Goal: Information Seeking & Learning: Check status

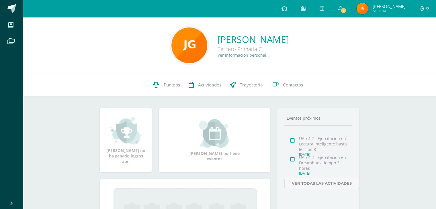
click at [345, 10] on span "1" at bounding box center [343, 10] width 6 height 6
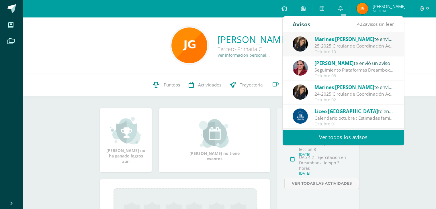
click at [345, 46] on div "25-2025 Circular de Coordinación Académica: Buenos días estimadas familias mari…" at bounding box center [354, 46] width 80 height 7
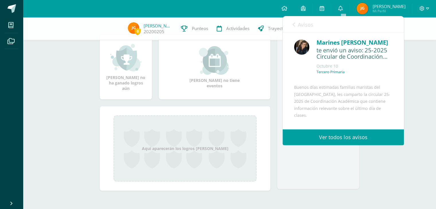
scroll to position [69, 0]
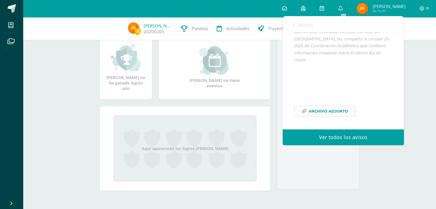
click at [331, 112] on span "Archivo Adjunto" at bounding box center [328, 111] width 39 height 11
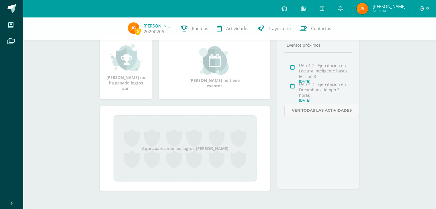
click at [420, 59] on div "Jorge Francisco González Mendizabal Tercero Primaria C Ver información personal…" at bounding box center [229, 77] width 413 height 263
click at [344, 12] on link "0" at bounding box center [340, 8] width 18 height 17
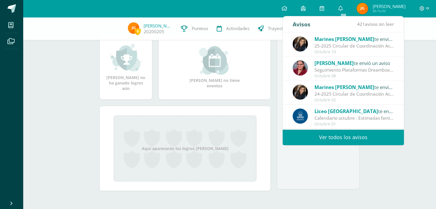
click at [357, 71] on div "Seguimiento Plataformas Dreambox y Lectura Inteligente: Estimada Familia Marist…" at bounding box center [354, 70] width 80 height 7
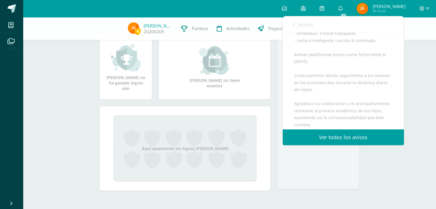
scroll to position [192, 0]
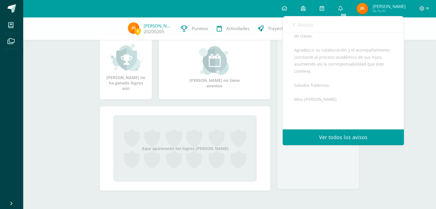
click at [320, 94] on div "Estimada Familia Marista: ¡Buenas tardes! Deseamos que se encuentren bien. Por …" at bounding box center [343, 18] width 98 height 253
drag, startPoint x: 310, startPoint y: 39, endPoint x: 378, endPoint y: 113, distance: 99.6
click at [378, 113] on div "Gabriela Sierra te envió un aviso: Seguimiento Plataformas Dreambox y Lectura I…" at bounding box center [343, 1] width 121 height 310
drag, startPoint x: 314, startPoint y: 73, endPoint x: 361, endPoint y: 92, distance: 51.2
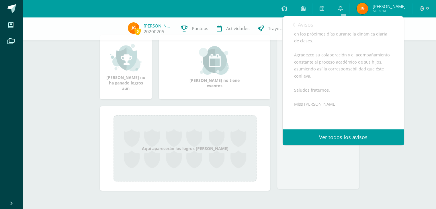
click at [361, 92] on div "Estimada Familia Marista: ¡Buenas tardes! Deseamos que se encuentren bien. Por …" at bounding box center [343, 23] width 98 height 253
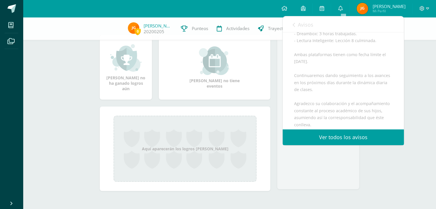
scroll to position [71, 0]
click at [377, 116] on div "Estimada Familia Marista: ¡Buenas tardes! Deseamos que se encuentren bien. Por …" at bounding box center [343, 72] width 98 height 253
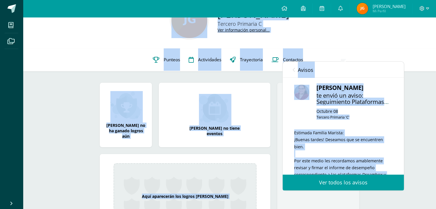
scroll to position [0, 0]
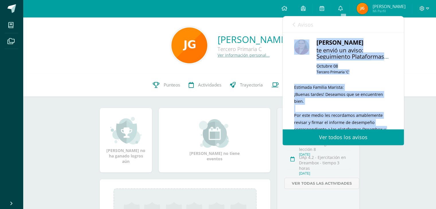
drag, startPoint x: 344, startPoint y: 90, endPoint x: 306, endPoint y: 50, distance: 54.9
click at [306, 50] on div "Gabriela Sierra te envió un aviso: Seguimiento Plataformas Dreambox y Lectura I…" at bounding box center [343, 187] width 121 height 310
drag, startPoint x: 324, startPoint y: 50, endPoint x: 322, endPoint y: 41, distance: 9.2
copy div "Gabriela Sierra te envió un aviso: Seguimiento Plataformas Dreambox y Lectura I…"
click at [343, 9] on icon at bounding box center [340, 8] width 5 height 5
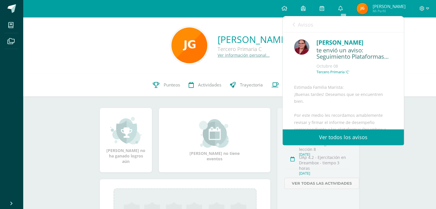
click at [430, 45] on div "Jorge Francisco González Mendizabal Tercero Primaria C Ver información personal…" at bounding box center [230, 45] width 404 height 38
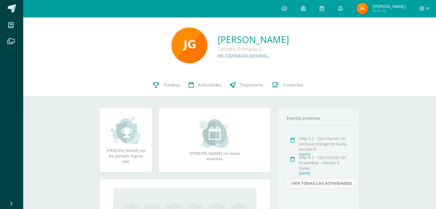
click at [343, 8] on icon at bounding box center [340, 8] width 5 height 5
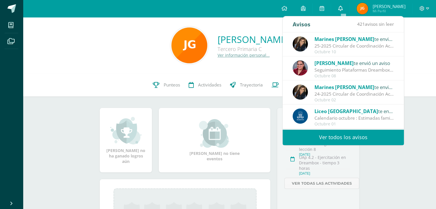
click at [343, 8] on icon at bounding box center [340, 8] width 5 height 5
click at [355, 93] on div "24-2025 Circular de Coordinación Académica : Buenas tardes estimadas familias M…" at bounding box center [354, 94] width 80 height 7
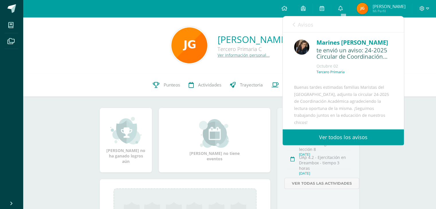
click at [404, 126] on div "Avisos 421 avisos sin leer Avisos Marines Alburez te envió un aviso 25-2025 Cir…" at bounding box center [343, 81] width 122 height 130
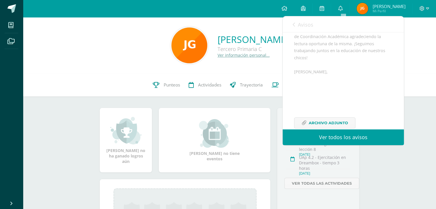
scroll to position [83, 0]
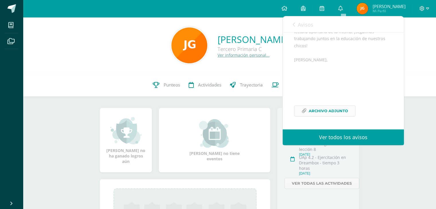
click at [343, 110] on span "Archivo Adjunto" at bounding box center [328, 111] width 39 height 11
click at [425, 24] on div "Jorge Francisco González Mendizabal Tercero Primaria C Ver información personal…" at bounding box center [229, 45] width 413 height 56
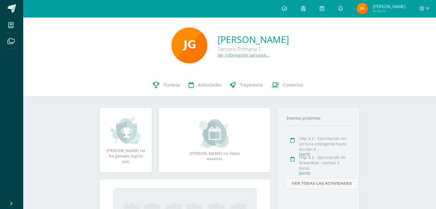
click at [342, 6] on icon at bounding box center [340, 8] width 5 height 5
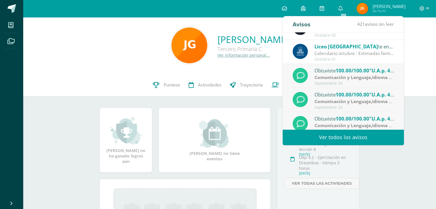
scroll to position [84, 0]
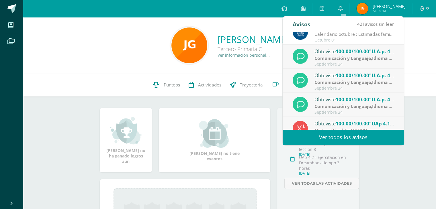
click at [331, 38] on div "Octubre 01" at bounding box center [354, 40] width 80 height 5
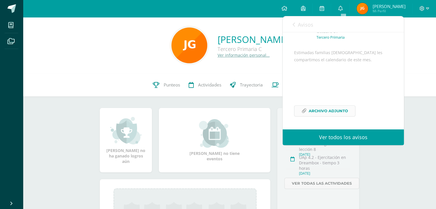
click at [335, 110] on span "Archivo Adjunto" at bounding box center [328, 111] width 39 height 11
click at [341, 10] on icon at bounding box center [340, 8] width 5 height 5
click at [416, 83] on div "0 Jorge González 20200205 Punteos Actividades Trayectoria Contactos" at bounding box center [229, 85] width 413 height 23
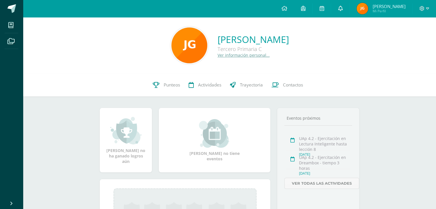
click at [343, 10] on icon at bounding box center [340, 8] width 5 height 5
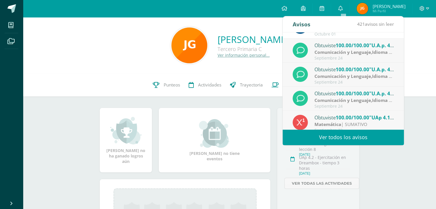
scroll to position [95, 0]
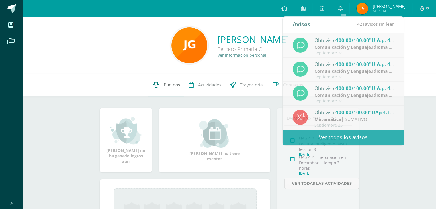
click at [164, 82] on span "Punteos" at bounding box center [172, 85] width 16 height 6
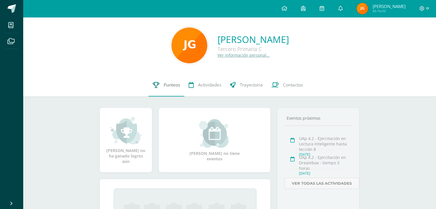
click at [164, 85] on span "Punteos" at bounding box center [172, 85] width 16 height 6
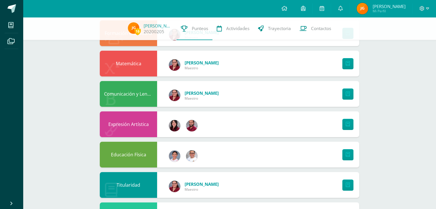
scroll to position [46, 0]
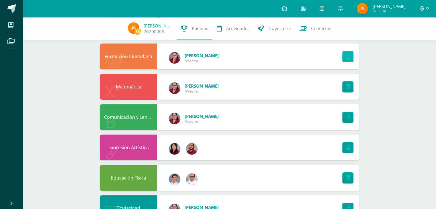
click at [346, 54] on icon at bounding box center [348, 56] width 4 height 5
click at [343, 8] on icon at bounding box center [340, 8] width 5 height 5
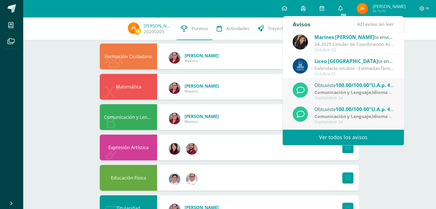
scroll to position [73, 0]
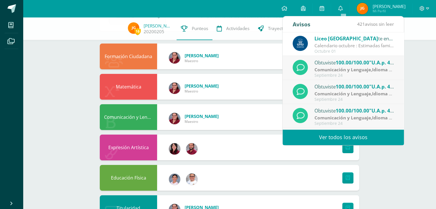
drag, startPoint x: 351, startPoint y: 101, endPoint x: 314, endPoint y: 57, distance: 57.2
click at [314, 57] on div "Marines Alburez te envió un aviso 25-2025 Circular de Coordinación Académica: B…" at bounding box center [343, 80] width 121 height 97
copy div "Obtuviste 100.00/100.00 "U.A.p. 4.1. Summative" en Comunicación y Lenguaje,Idio…"
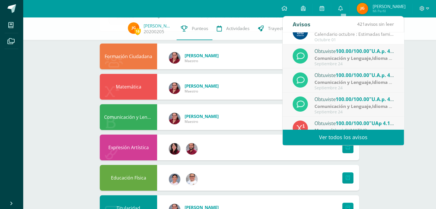
scroll to position [95, 0]
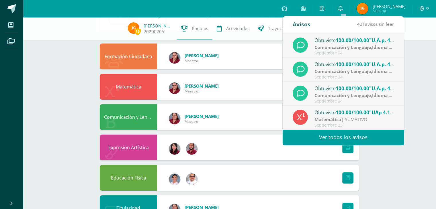
click at [385, 124] on div "Septiembre 23" at bounding box center [354, 125] width 80 height 5
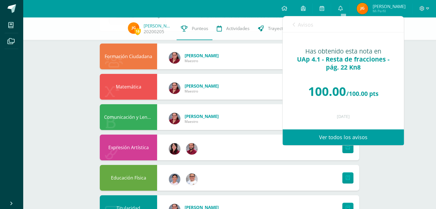
scroll to position [49, 0]
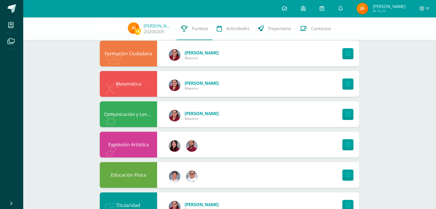
click at [419, 93] on div "16 Jorge González 20200205 Punteos Actividades Trayectoria Contactos Pendiente …" at bounding box center [229, 144] width 413 height 353
click at [343, 7] on icon at bounding box center [340, 8] width 5 height 5
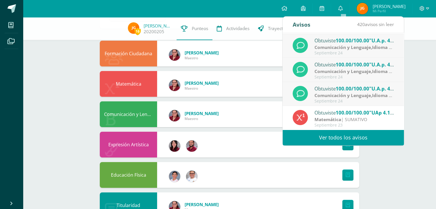
drag, startPoint x: 348, startPoint y: 127, endPoint x: 315, endPoint y: 109, distance: 37.5
click at [315, 109] on div "Obtuviste 100.00/100.00 "UAp 4.1 - Resta de fracciones - pág. 22 Kn8" en Matemá…" at bounding box center [343, 118] width 101 height 19
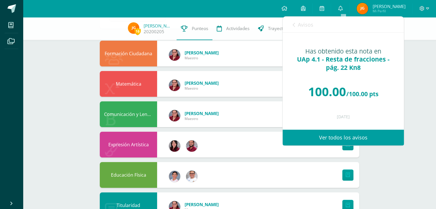
click at [419, 103] on div "16 Jorge González 20200205 Punteos Actividades Trayectoria Contactos Pendiente …" at bounding box center [229, 144] width 413 height 353
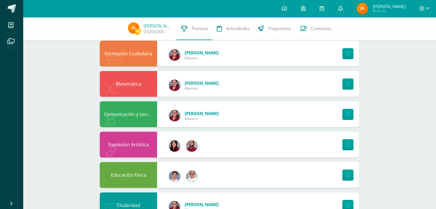
click at [343, 7] on icon at bounding box center [340, 8] width 5 height 5
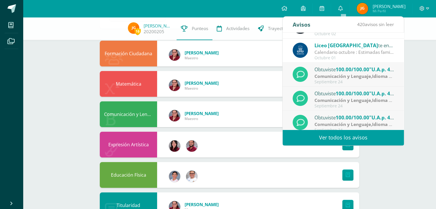
scroll to position [53, 0]
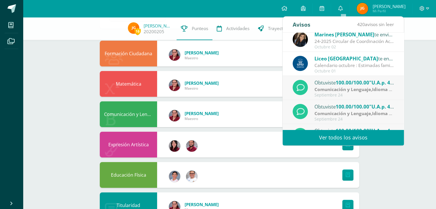
drag, startPoint x: 371, startPoint y: 125, endPoint x: 311, endPoint y: 82, distance: 74.0
click at [311, 82] on div "Marines Alburez te envió un aviso 25-2025 Circular de Coordinación Académica: B…" at bounding box center [343, 81] width 121 height 97
copy div "Obtuviste 100.00/100.00 "U.A.p. 4.1. Summative" en Comunicación y Lenguaje,Idio…"
click at [341, 9] on icon at bounding box center [340, 8] width 5 height 5
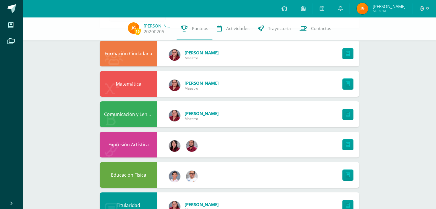
click at [418, 106] on div "16 Jorge González 20200205 Punteos Actividades Trayectoria Contactos Pendiente …" at bounding box center [229, 144] width 413 height 353
click at [340, 5] on link at bounding box center [340, 8] width 18 height 17
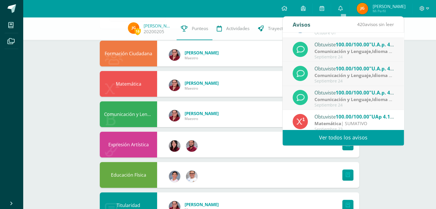
scroll to position [95, 0]
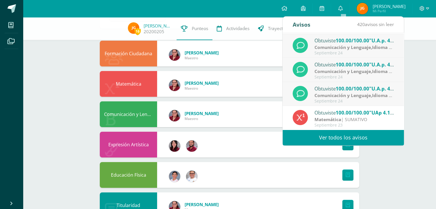
click at [357, 139] on link "Ver todos los avisos" at bounding box center [343, 138] width 121 height 16
click at [352, 136] on link "Ver todos los avisos" at bounding box center [343, 138] width 121 height 16
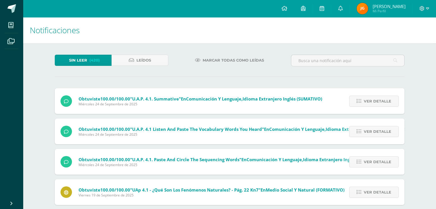
drag, startPoint x: 147, startPoint y: 149, endPoint x: 87, endPoint y: 90, distance: 84.1
copy div "Obtuviste 100.00/100.00 "U.A.p. 4.1. Summative" en Comunicación y Lenguaje,Idio…"
click at [132, 58] on icon at bounding box center [131, 60] width 5 height 5
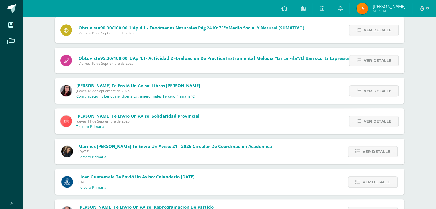
scroll to position [255, 0]
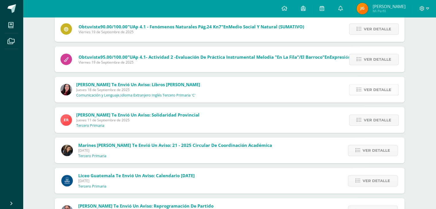
click at [365, 89] on span "Ver detalle" at bounding box center [378, 90] width 28 height 11
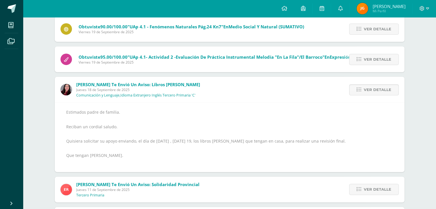
click at [419, 100] on div "Notificaciones Sin leer (420) Leídos Marines Alburez te envió un aviso: 25-2025…" at bounding box center [229, 145] width 413 height 765
click at [426, 72] on div "Notificaciones Sin leer (420) Leídos Marines Alburez te envió un aviso: 25-2025…" at bounding box center [229, 145] width 413 height 765
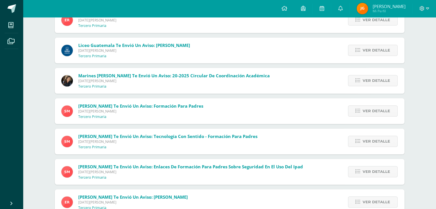
scroll to position [546, 0]
click at [364, 169] on span "Ver detalle" at bounding box center [377, 172] width 28 height 11
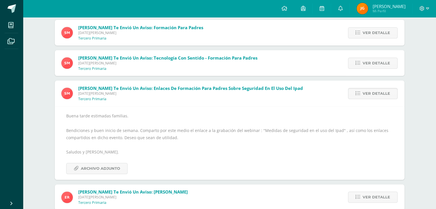
scroll to position [556, 0]
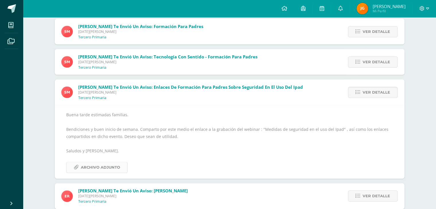
click at [93, 169] on span "Archivo Adjunto" at bounding box center [100, 167] width 39 height 11
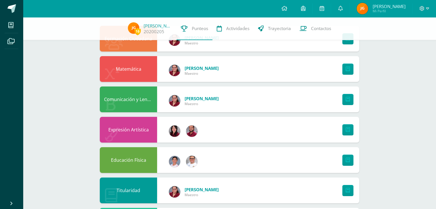
scroll to position [73, 0]
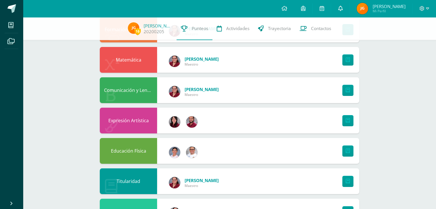
click at [343, 11] on icon at bounding box center [340, 8] width 5 height 5
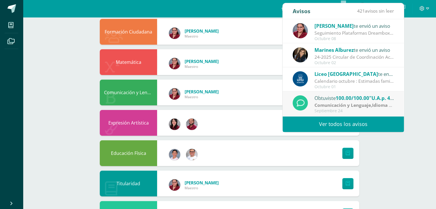
scroll to position [0, 0]
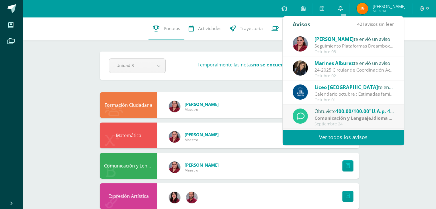
click at [343, 8] on icon at bounding box center [340, 8] width 5 height 5
click at [430, 91] on div "16 Jorge González 20200205 Punteos Actividades Trayectoria Contactos Pendiente …" at bounding box center [229, 194] width 413 height 355
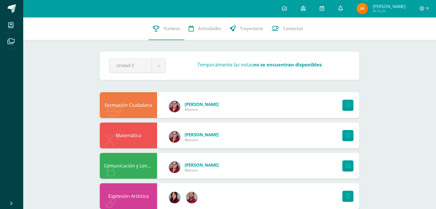
click at [339, 8] on link at bounding box center [340, 8] width 18 height 17
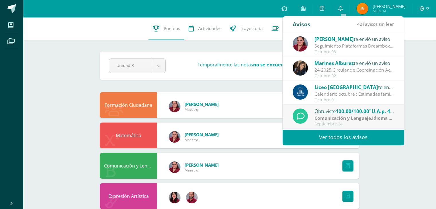
click at [343, 138] on link "Ver todos los avisos" at bounding box center [343, 138] width 121 height 16
